Goal: Information Seeking & Learning: Find specific fact

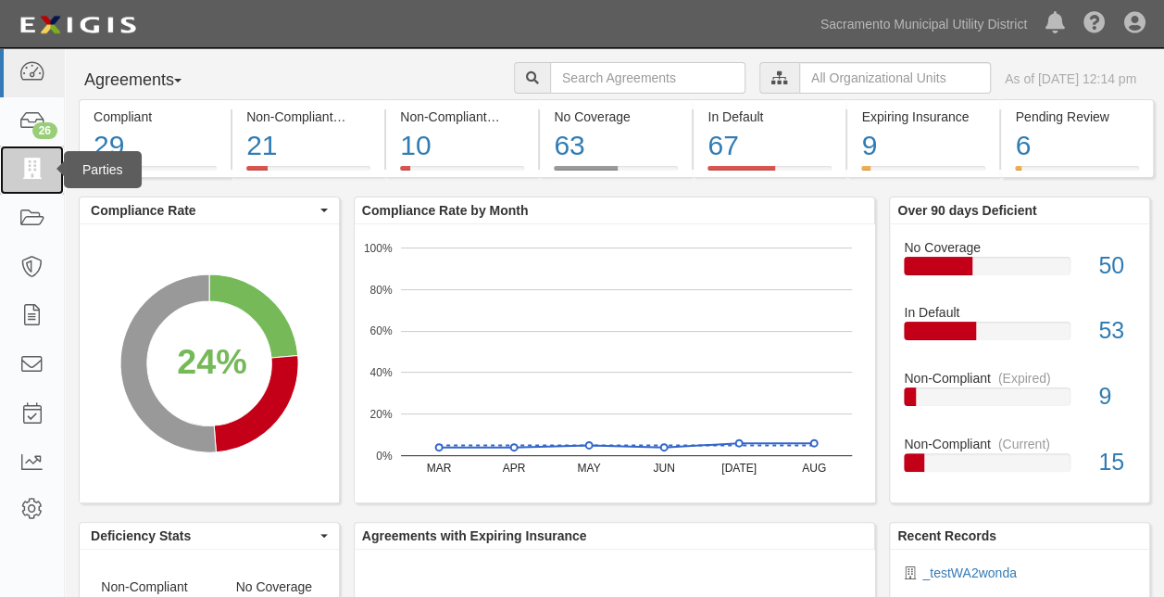
click at [20, 170] on icon at bounding box center [32, 169] width 26 height 21
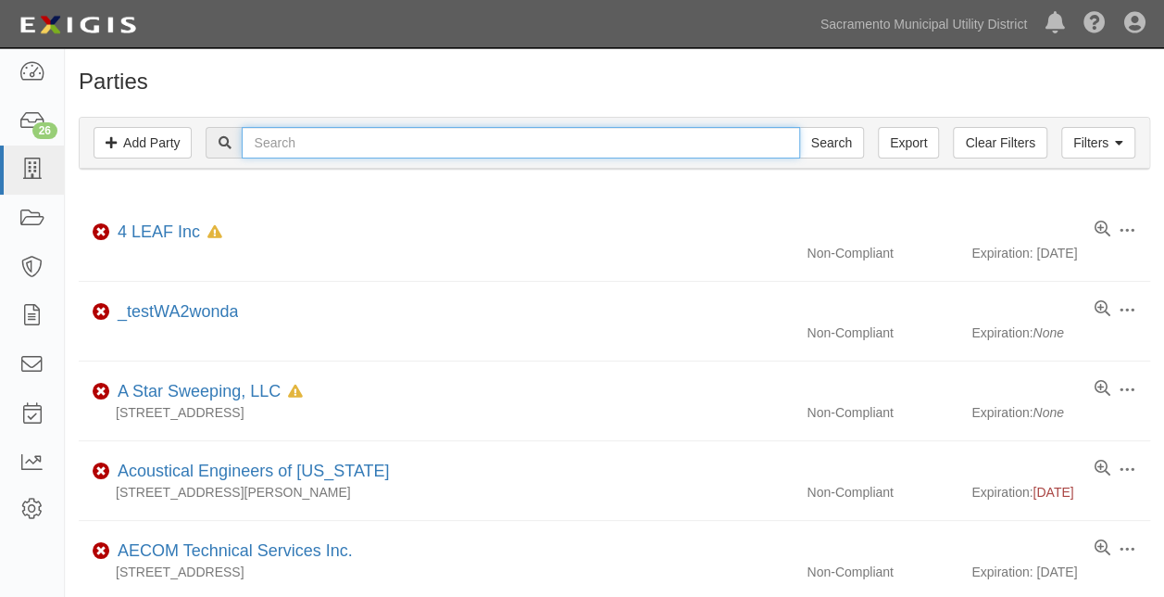
click at [310, 137] on input "text" at bounding box center [521, 142] width 558 height 31
type input "home energy academy"
click at [799, 127] on input "Search" at bounding box center [831, 142] width 65 height 31
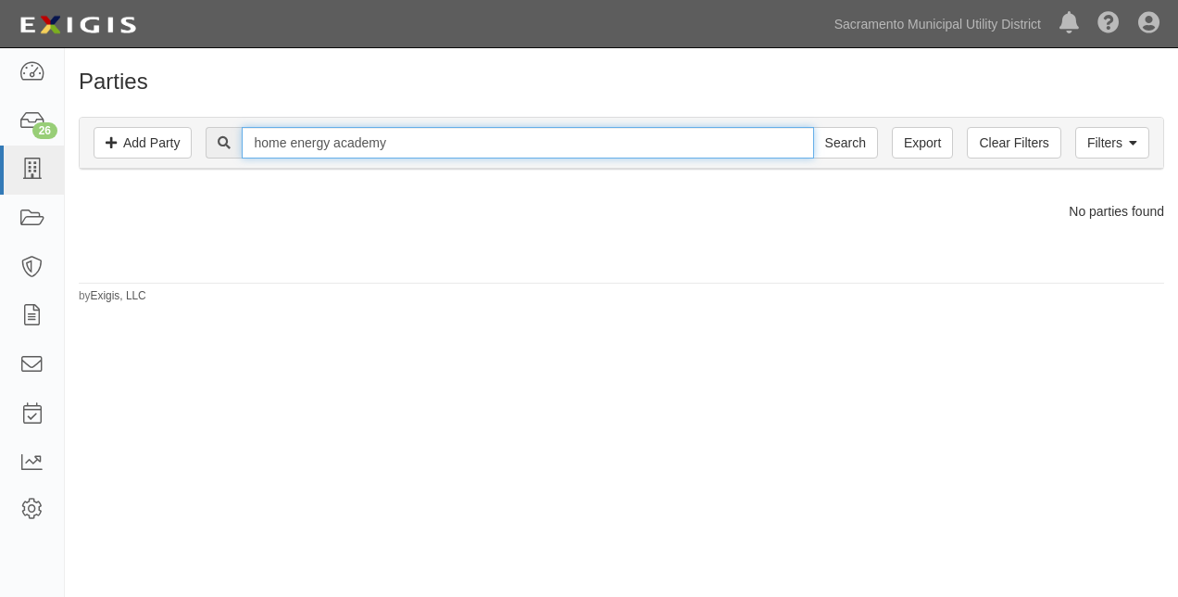
click at [450, 149] on input "home energy academy" at bounding box center [528, 142] width 572 height 31
drag, startPoint x: 477, startPoint y: 145, endPoint x: 206, endPoint y: 120, distance: 272.7
click at [206, 120] on div "Filters Add Party Clear Filters Export home energy academy Search Filters" at bounding box center [622, 143] width 1084 height 51
type input "energy integrity"
click at [813, 127] on input "Search" at bounding box center [845, 142] width 65 height 31
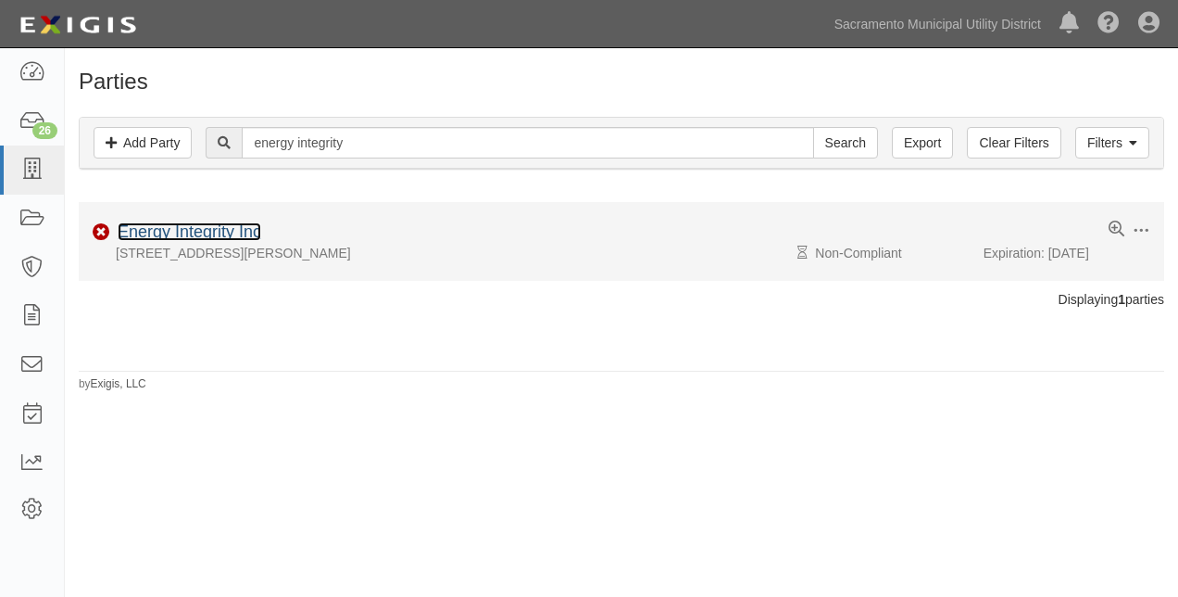
click at [200, 226] on link "Energy Integrity Inc" at bounding box center [190, 231] width 144 height 19
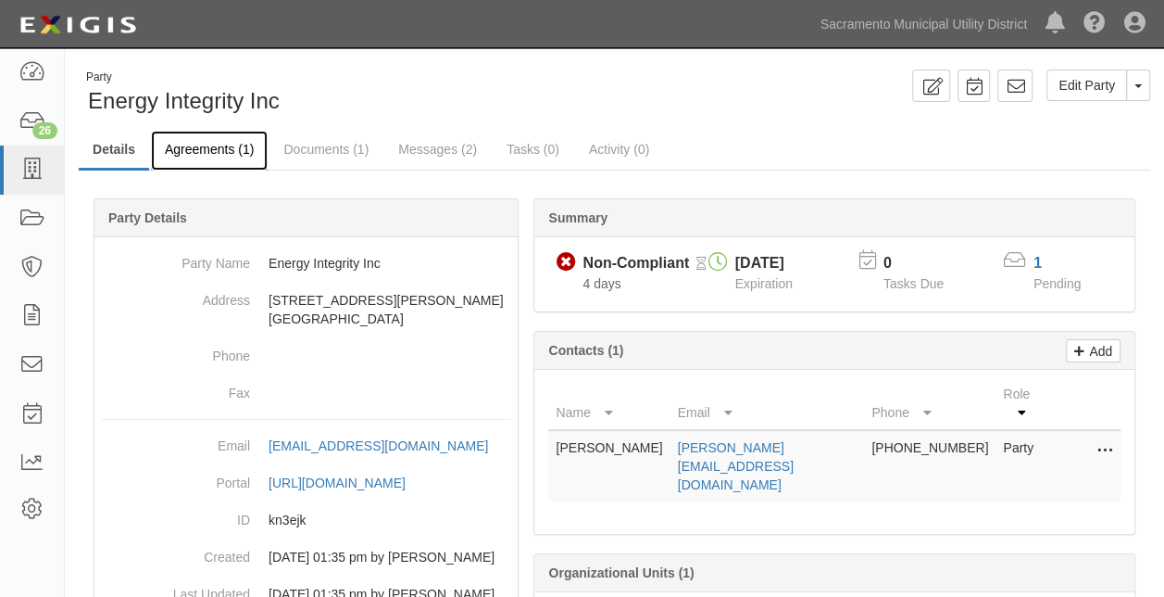
click at [213, 154] on link "Agreements (1)" at bounding box center [209, 151] width 117 height 40
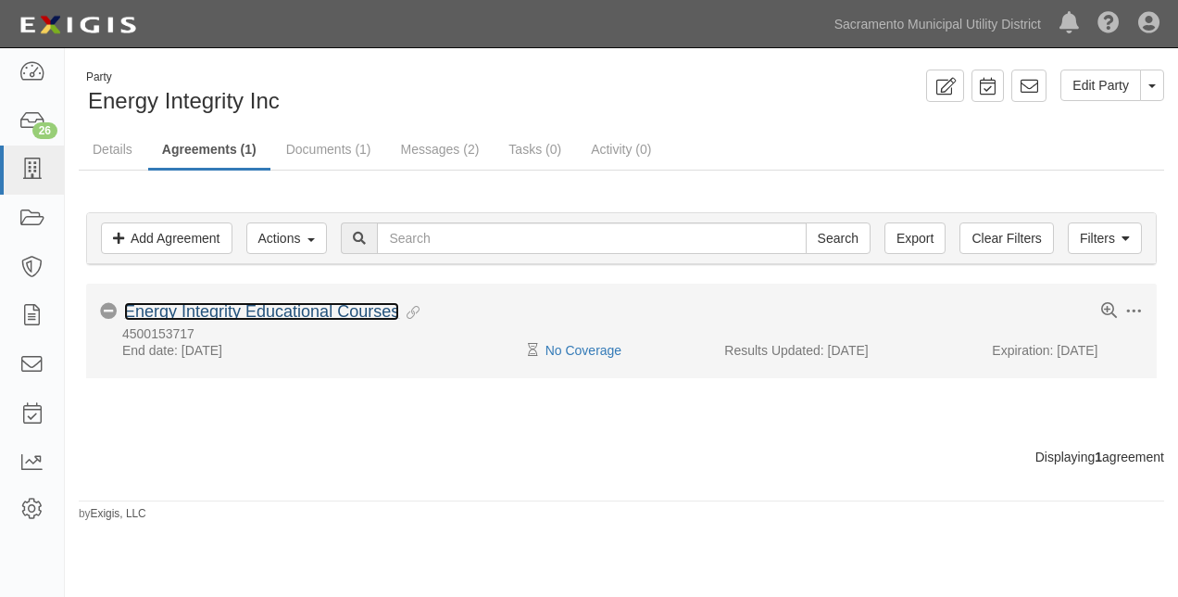
click at [265, 311] on link "Energy Integrity Educational Courses" at bounding box center [261, 311] width 275 height 19
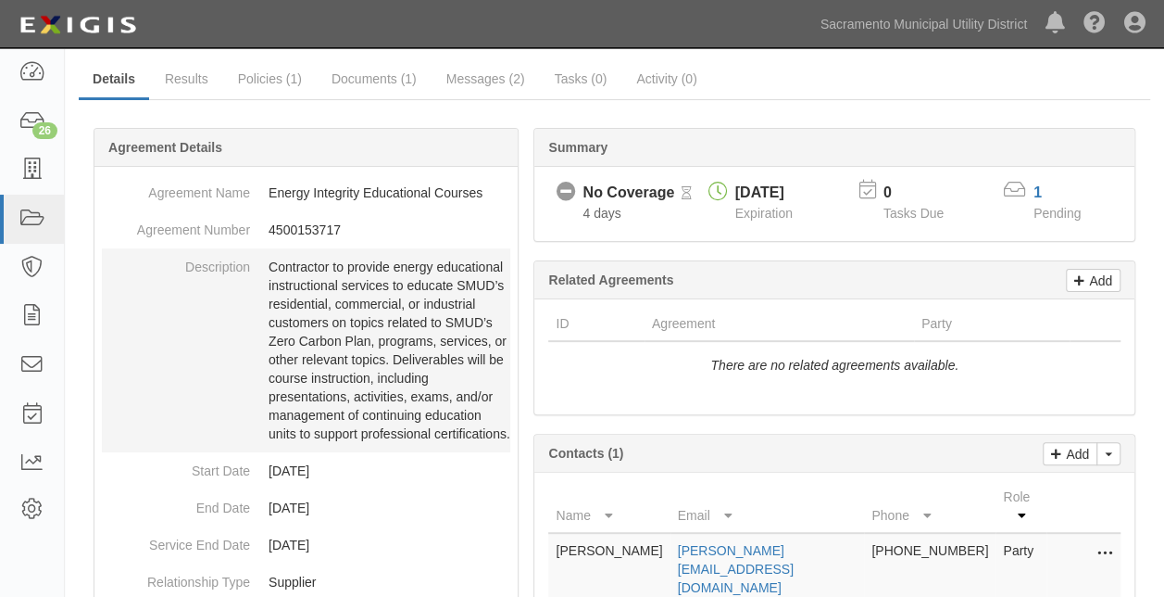
scroll to position [65, 0]
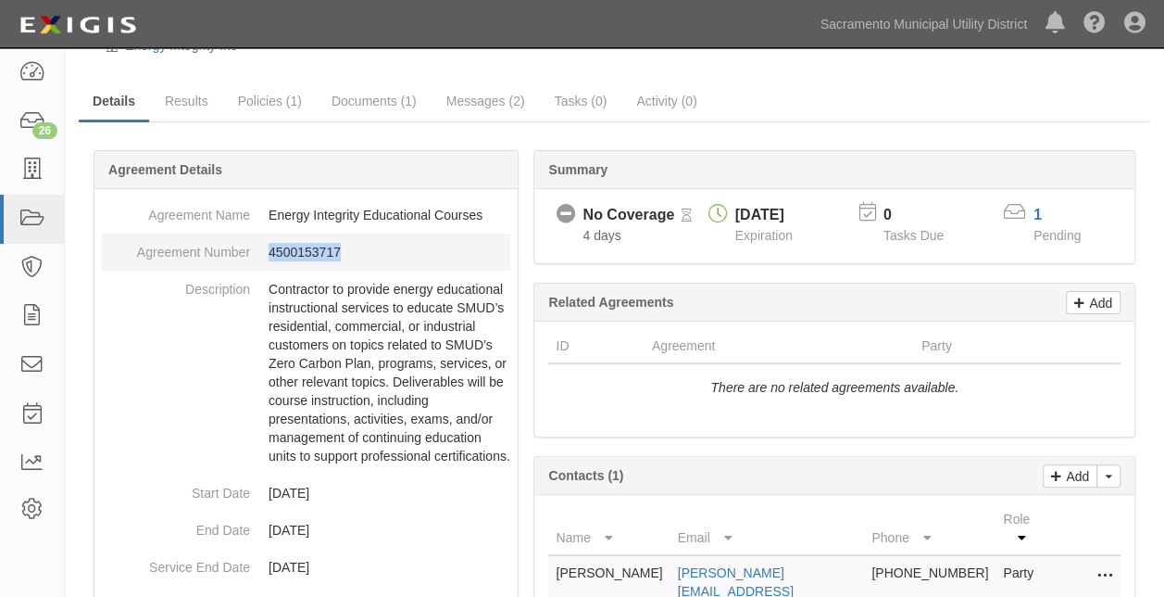
drag, startPoint x: 354, startPoint y: 245, endPoint x: 271, endPoint y: 253, distance: 82.9
click at [271, 253] on dd "4500153717" at bounding box center [306, 251] width 409 height 37
copy dd "4500153717"
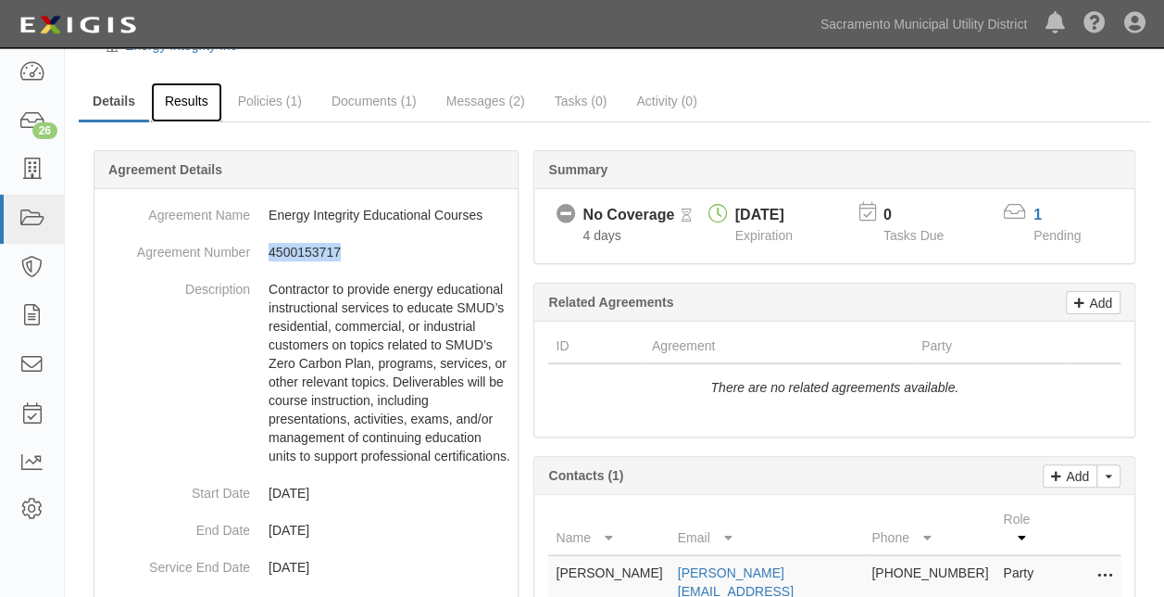
click at [195, 100] on link "Results" at bounding box center [186, 102] width 71 height 40
